Goal: Information Seeking & Learning: Learn about a topic

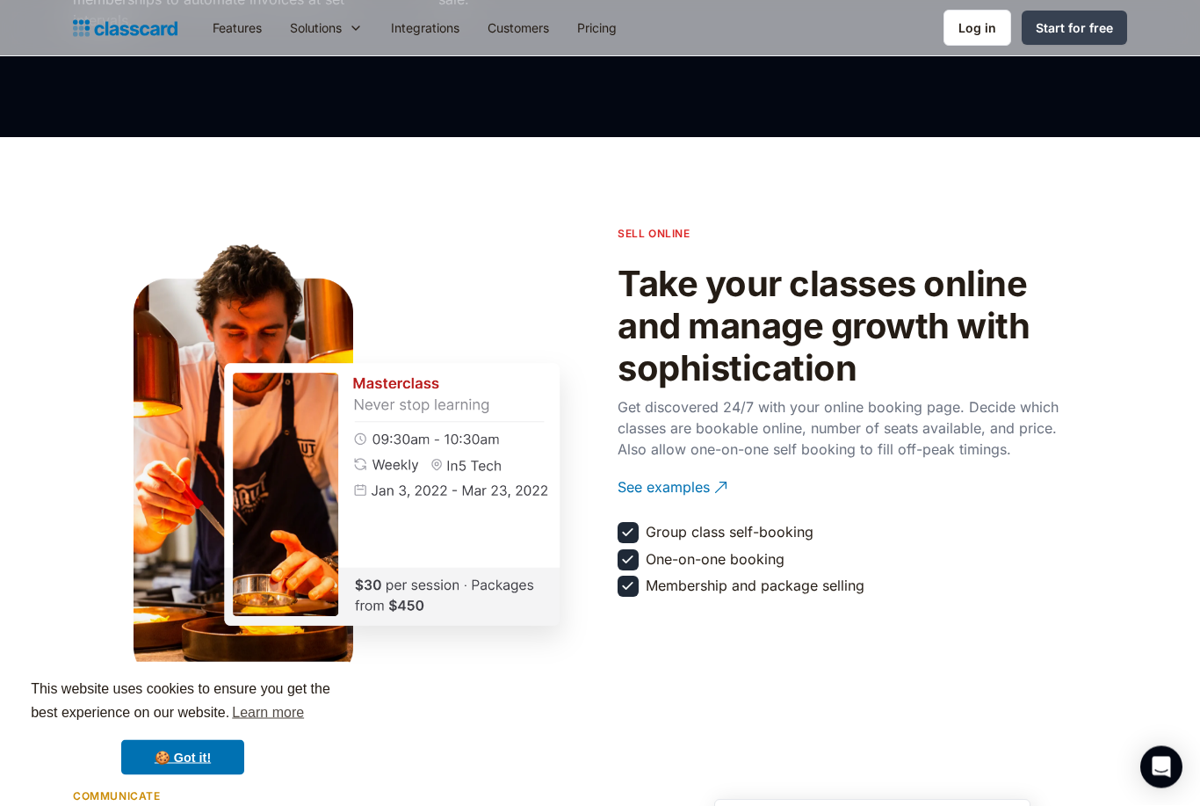
scroll to position [1785, 0]
click at [230, 32] on link "Features" at bounding box center [237, 28] width 77 height 40
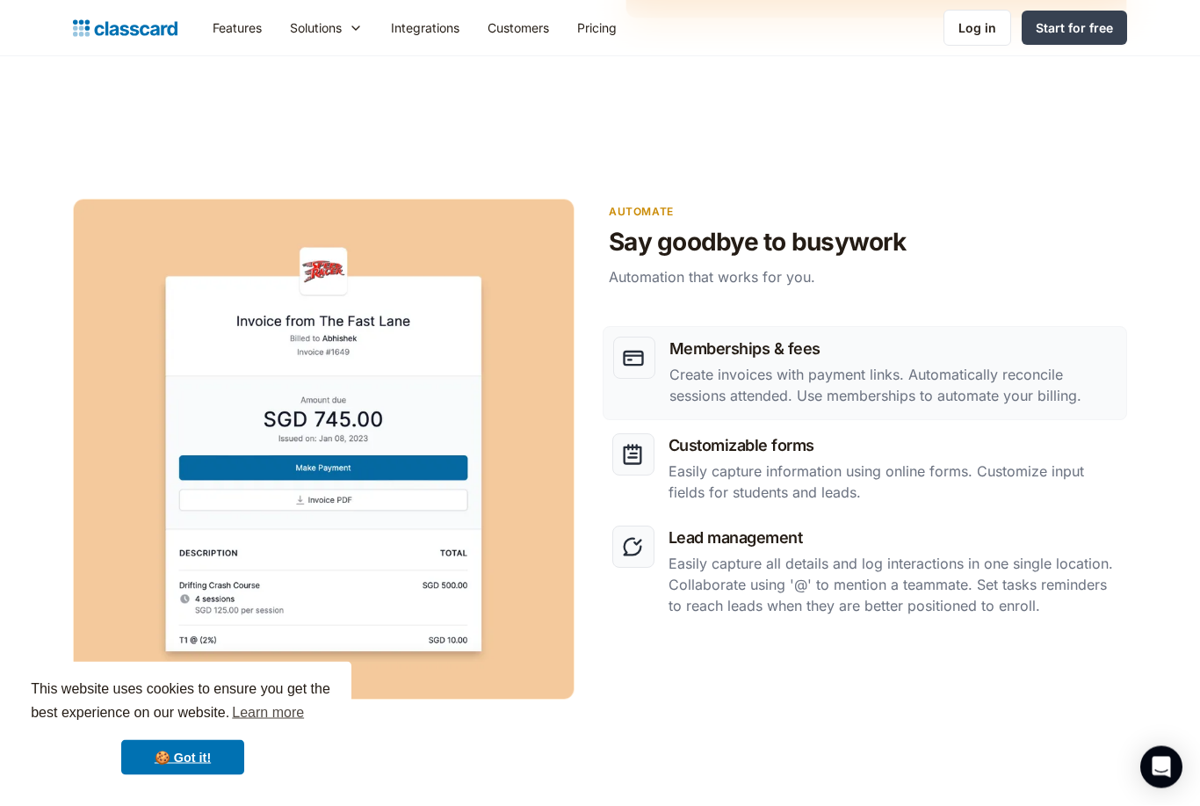
scroll to position [2064, 0]
click at [917, 473] on p "Easily capture information using online forms. Customize input fields for stude…" at bounding box center [893, 482] width 449 height 42
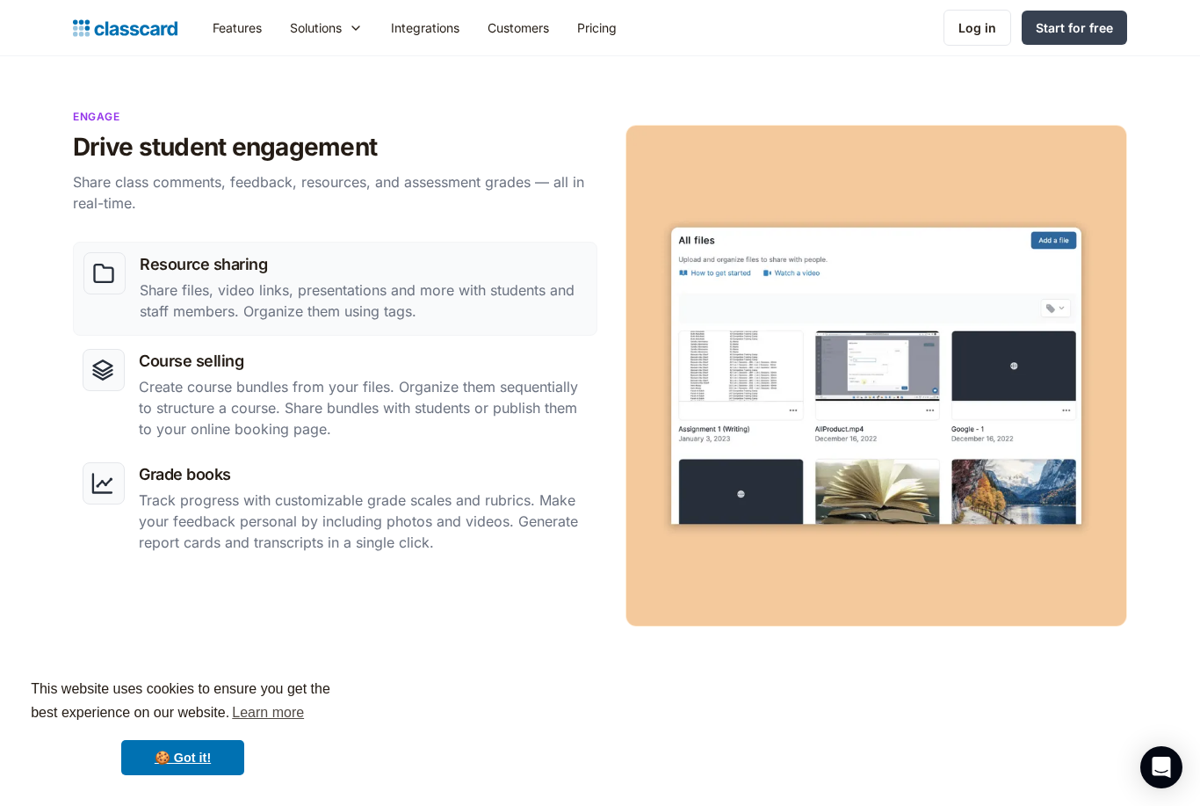
scroll to position [1446, 0]
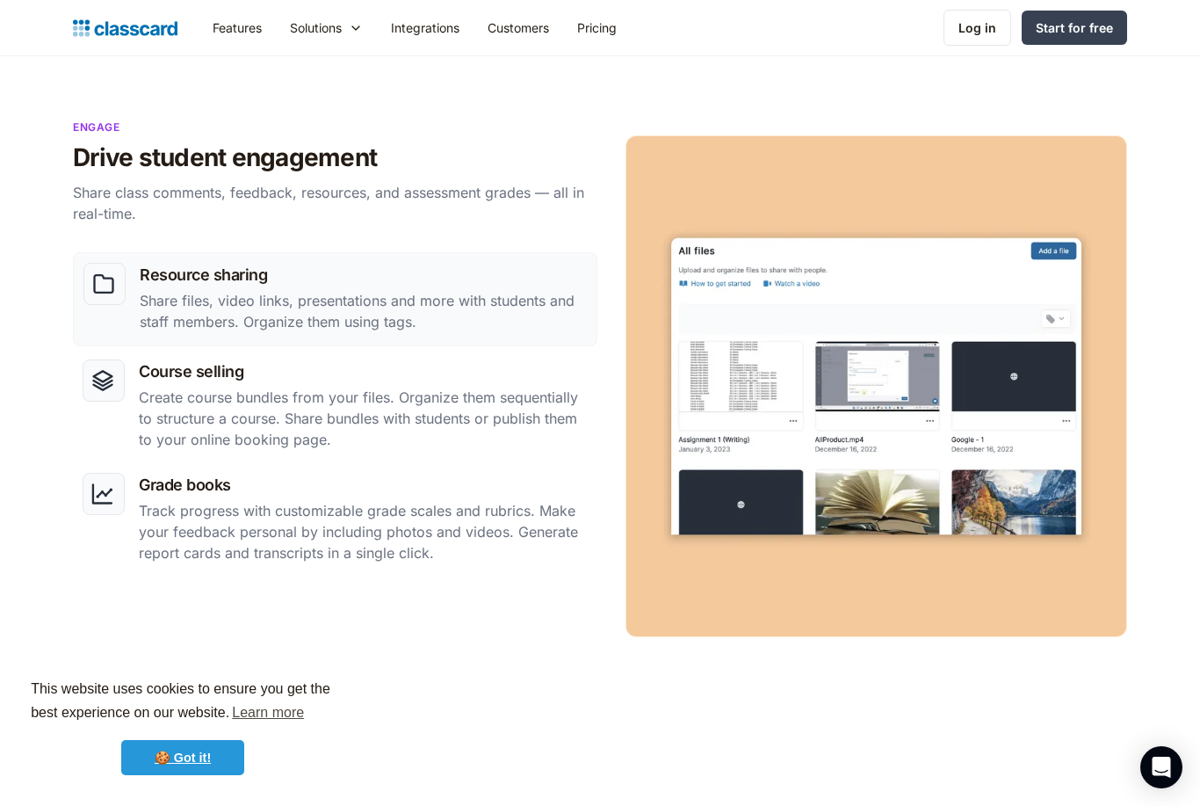
click at [225, 757] on link "🍪 Got it!" at bounding box center [182, 757] width 123 height 35
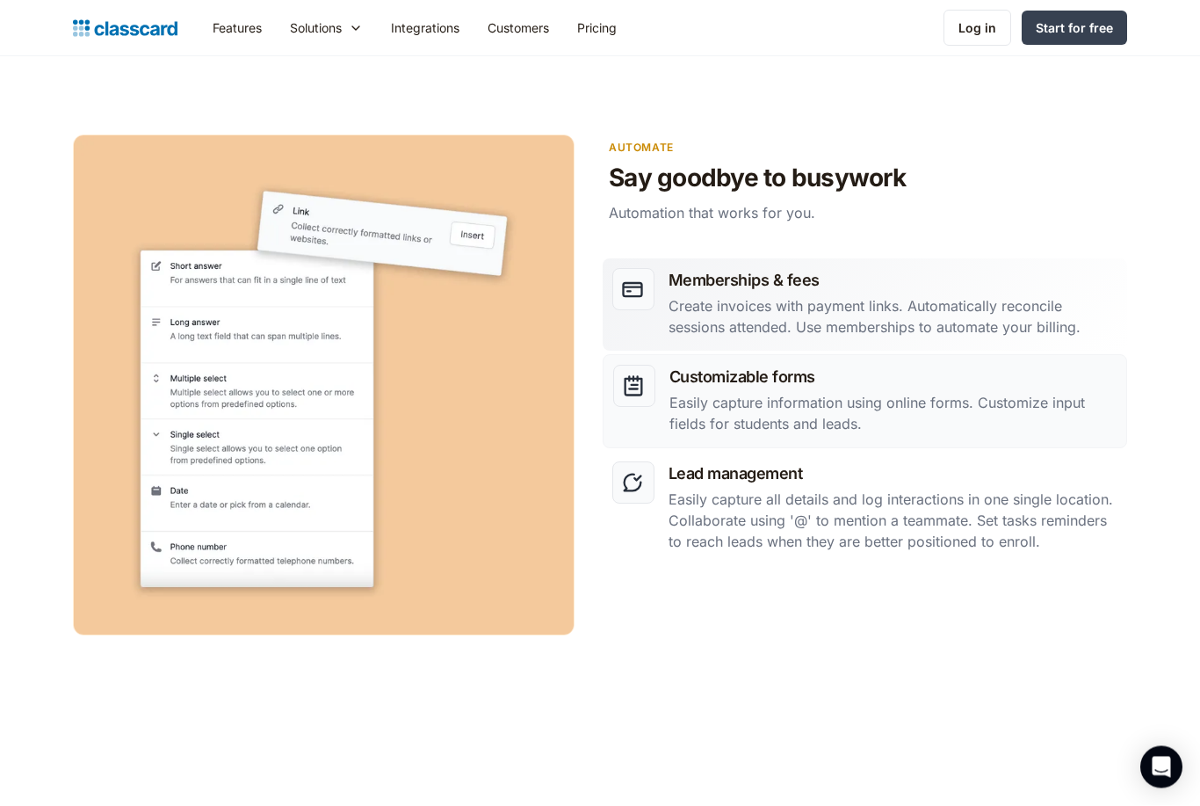
scroll to position [2129, 0]
click at [987, 311] on p "Create invoices with payment links. Automatically reconcile sessions attended. …" at bounding box center [893, 316] width 449 height 42
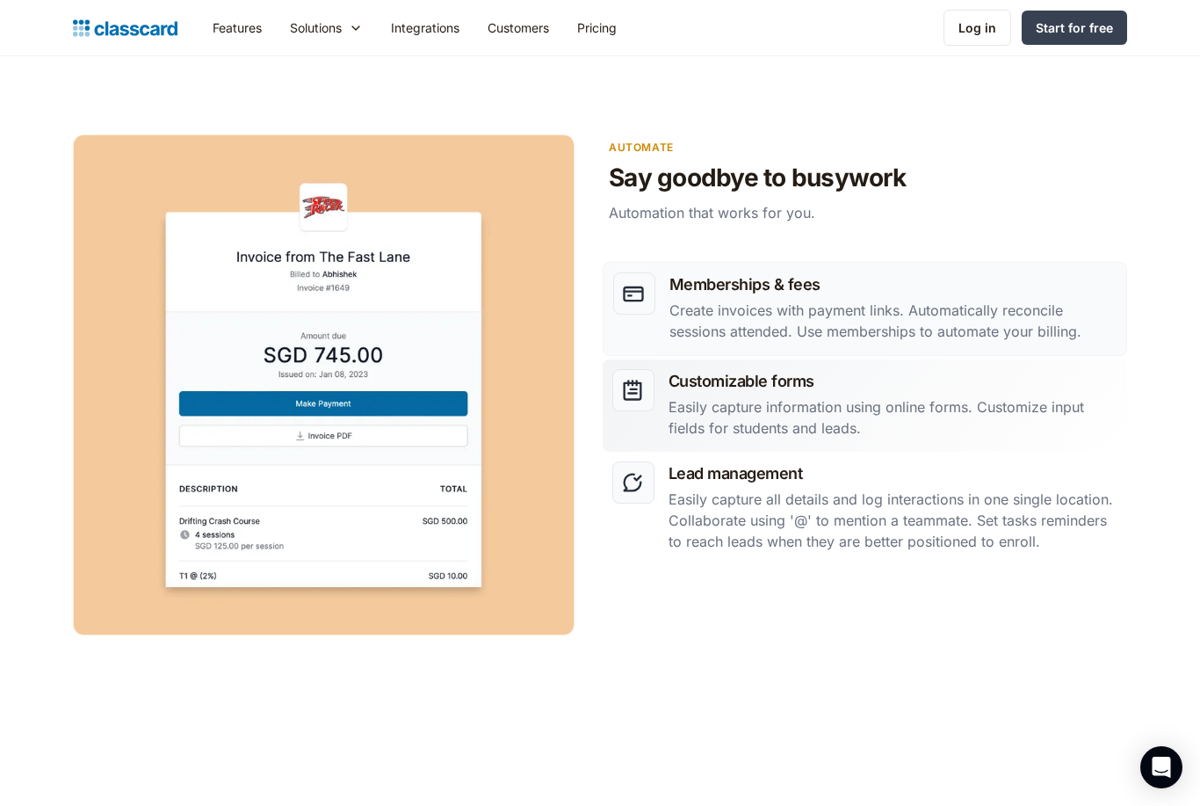
click at [946, 385] on h3 "Customizable forms" at bounding box center [893, 381] width 449 height 24
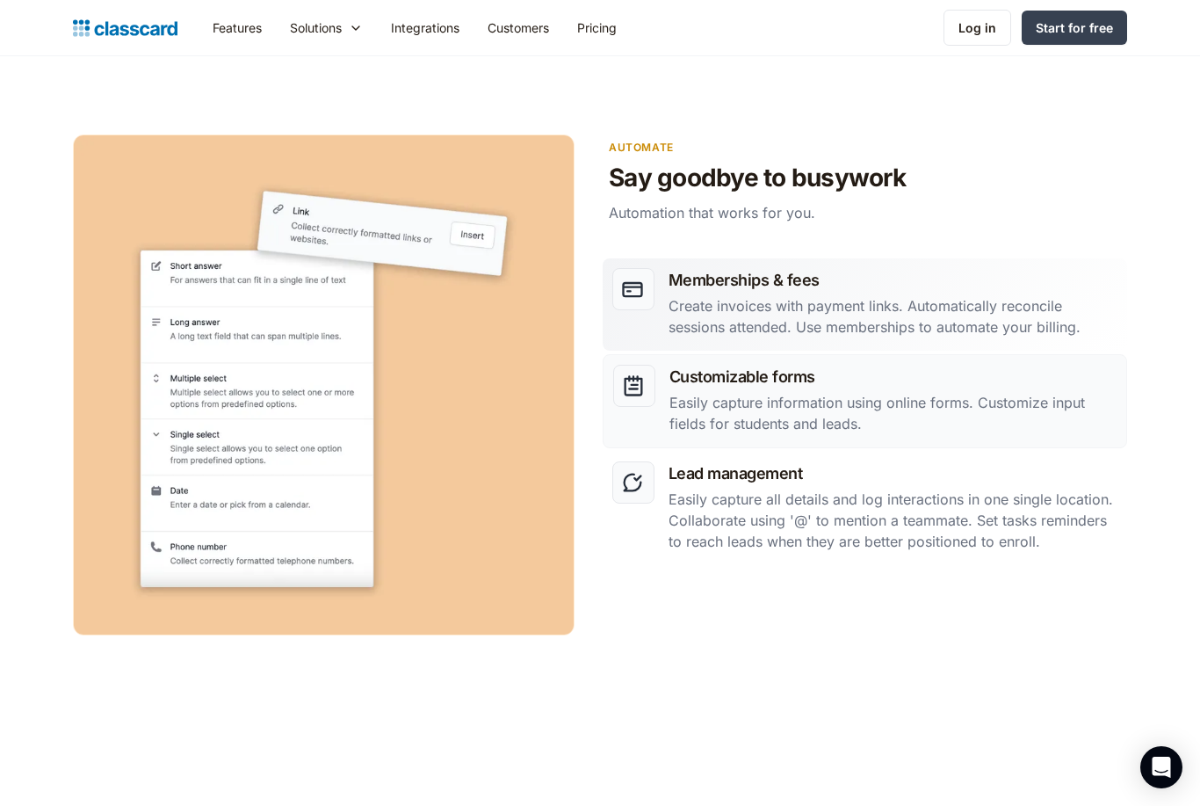
click at [932, 316] on p "Create invoices with payment links. Automatically reconcile sessions attended. …" at bounding box center [893, 316] width 449 height 42
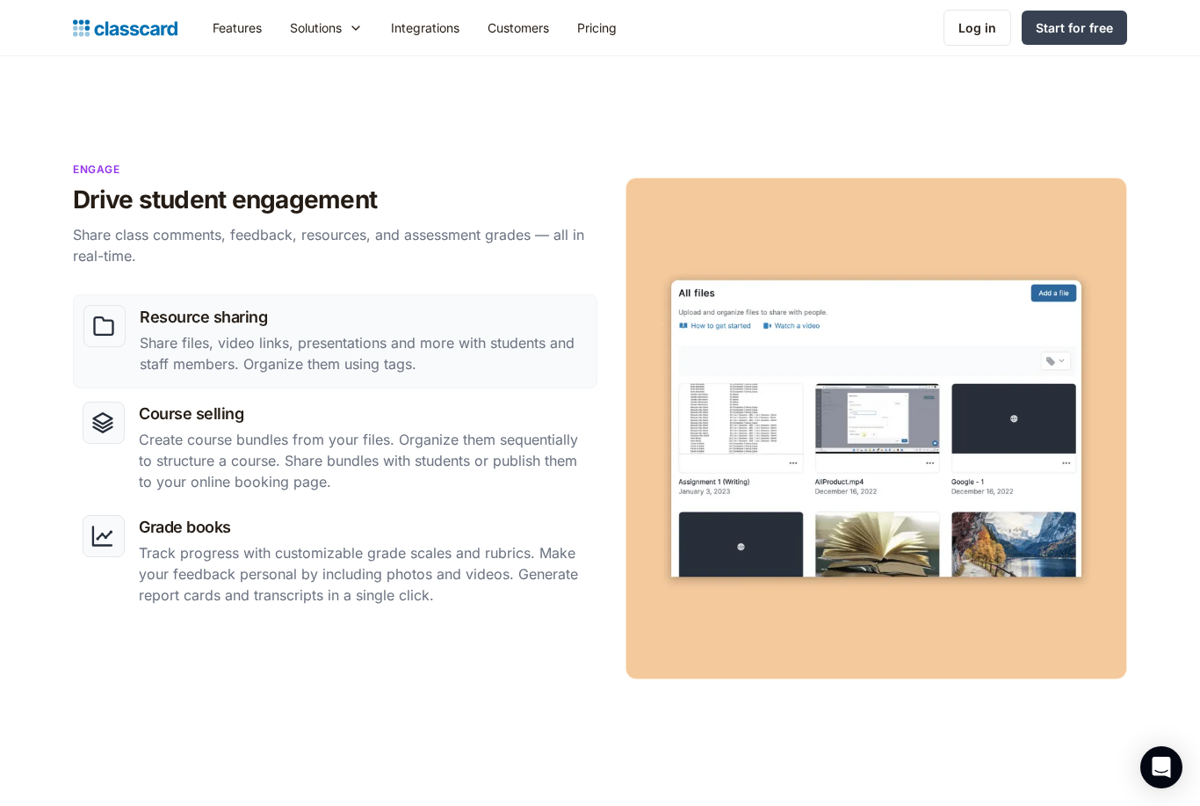
scroll to position [1364, 0]
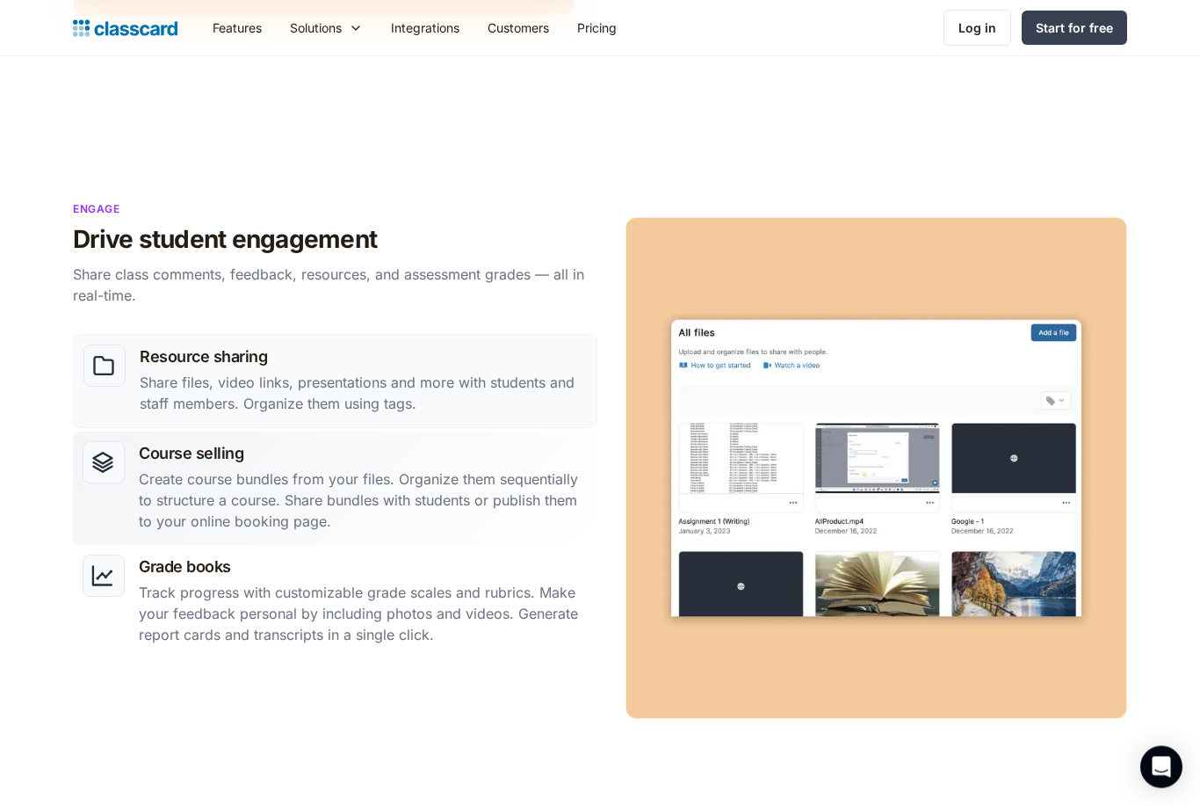
click at [524, 495] on p "Create course bundles from your files. Organize them sequentially to structure …" at bounding box center [363, 500] width 449 height 63
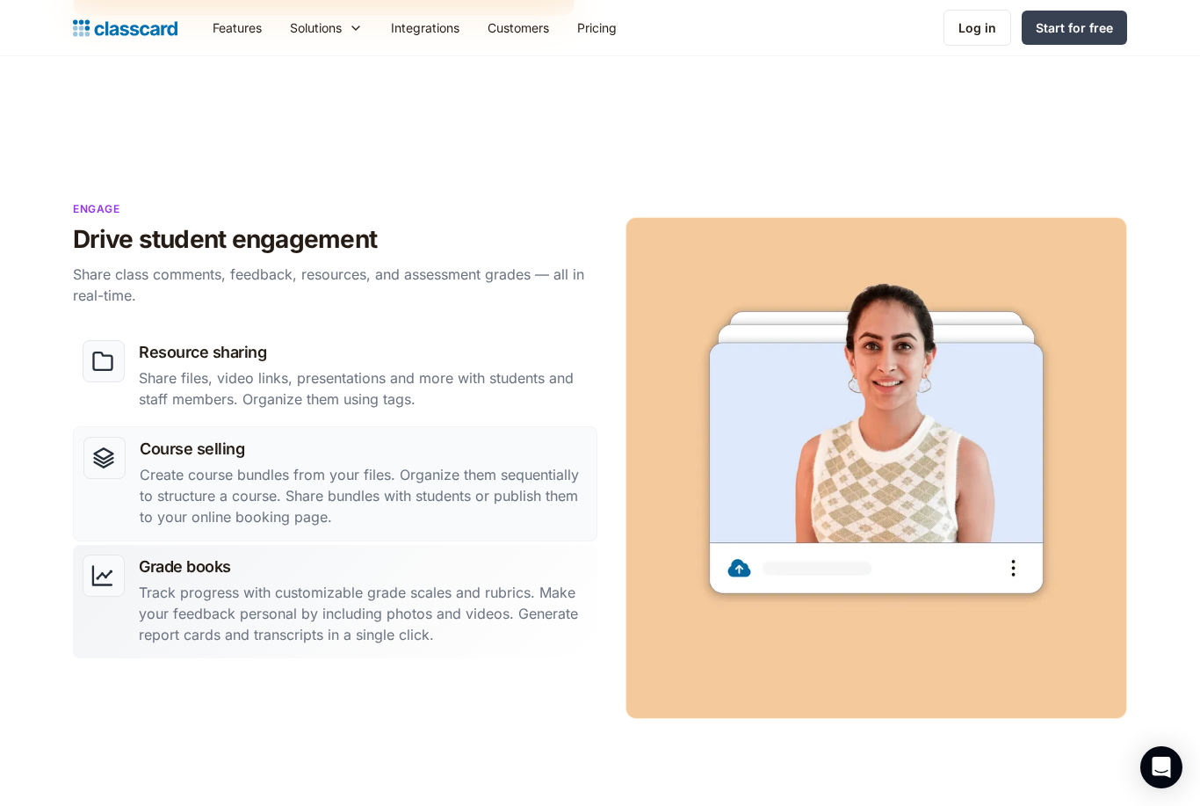
click at [481, 597] on p "Track progress with customizable grade scales and rubrics. Make your feedback p…" at bounding box center [363, 613] width 449 height 63
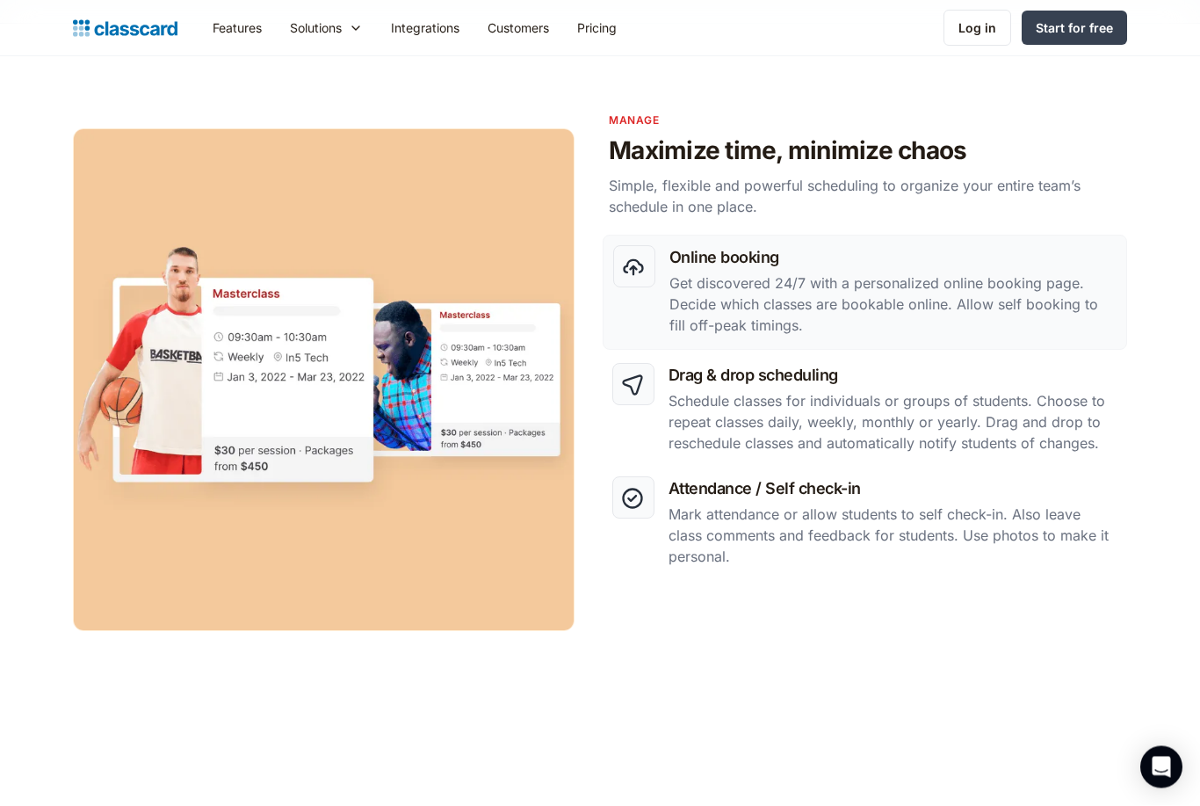
scroll to position [750, 0]
click at [980, 289] on p "Get discovered 24/7 with a personalized online booking page. Decide which class…" at bounding box center [893, 303] width 447 height 63
click at [902, 386] on h3 "Drag & drop scheduling" at bounding box center [893, 375] width 449 height 24
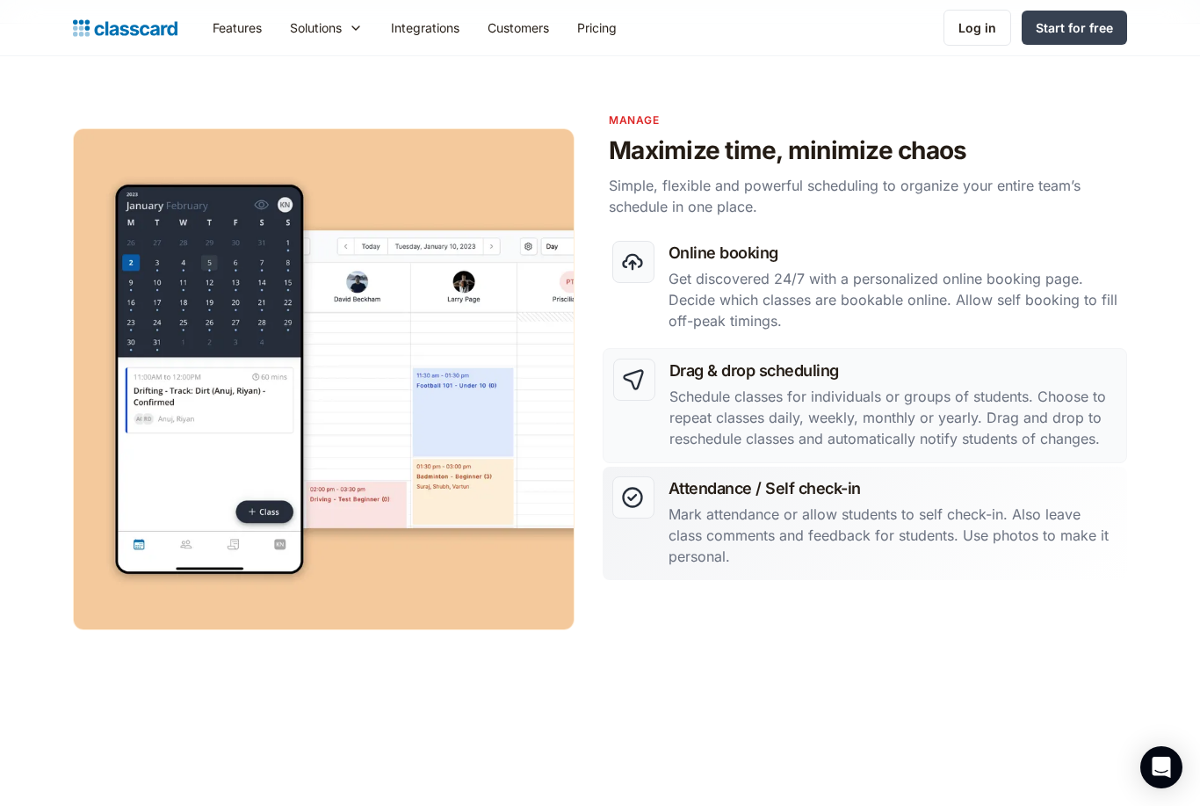
click at [1006, 496] on h3 "Attendance / Self check-in" at bounding box center [893, 488] width 449 height 24
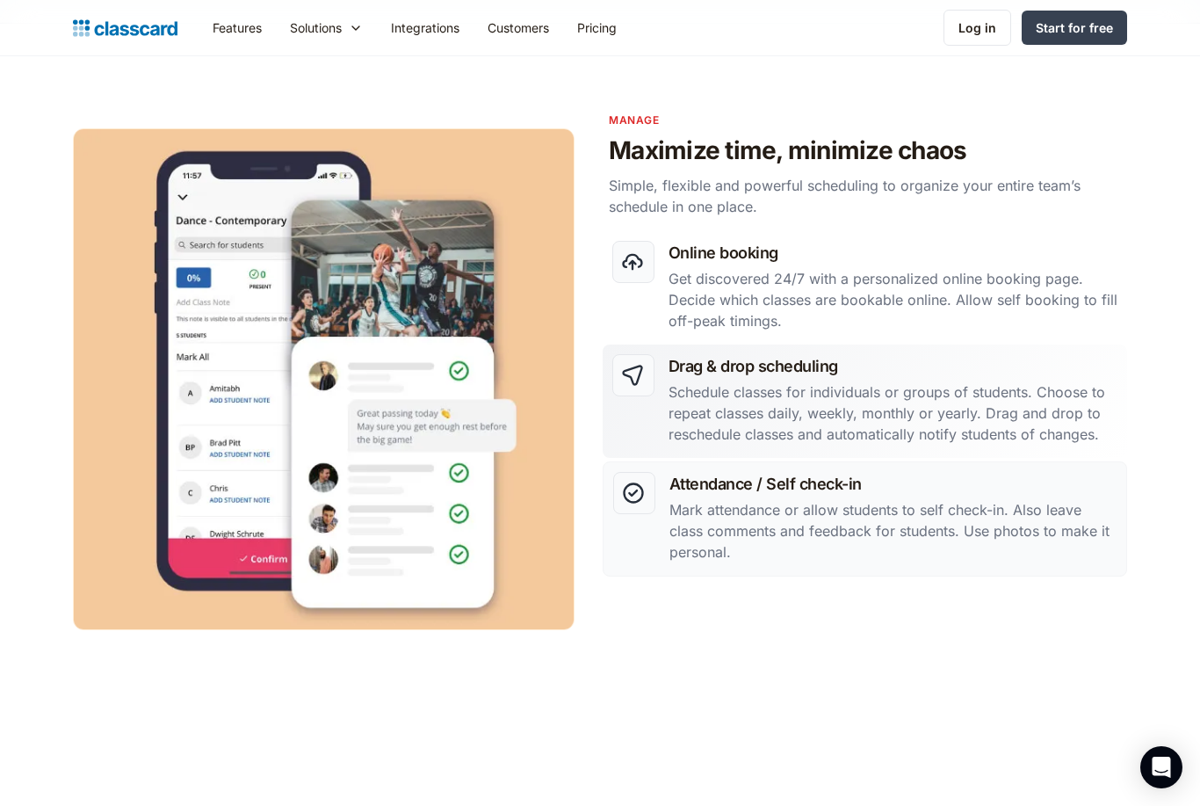
click at [1027, 387] on p "Schedule classes for individuals or groups of students. Choose to repeat classe…" at bounding box center [893, 412] width 449 height 63
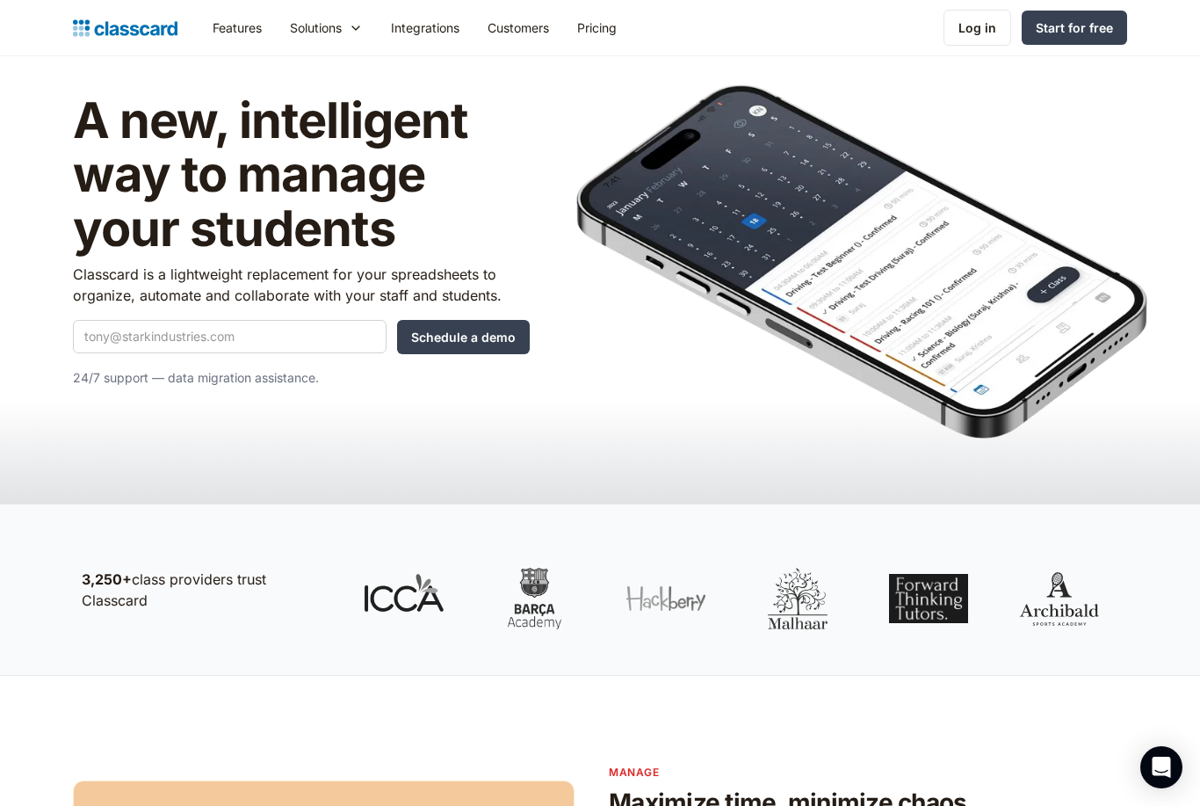
scroll to position [0, 0]
